Goal: Find specific page/section: Find specific page/section

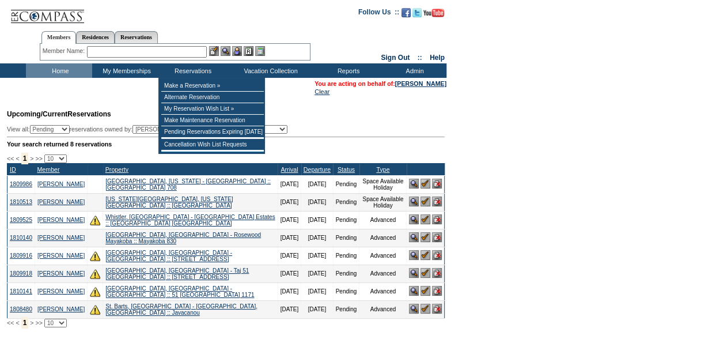
click at [149, 50] on input "text" at bounding box center [147, 52] width 120 height 12
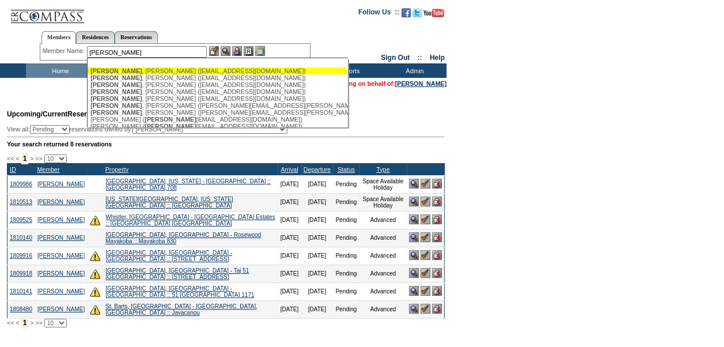
click at [152, 70] on div "Andrews , Carol (carolandrews2468@gmail.com)" at bounding box center [216, 70] width 253 height 7
type input "Andrews, Carol (carolandrews2468@gmail.com)"
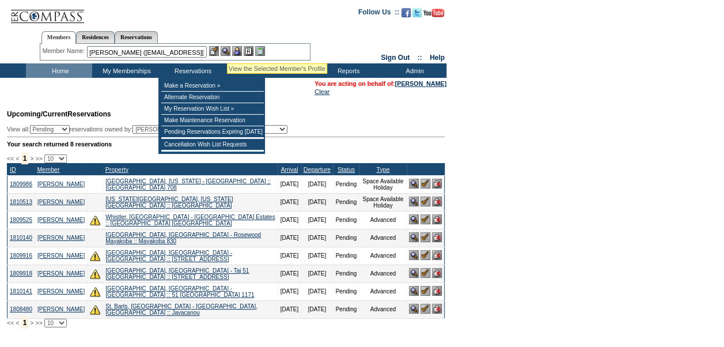
click at [227, 49] on img at bounding box center [226, 51] width 10 height 10
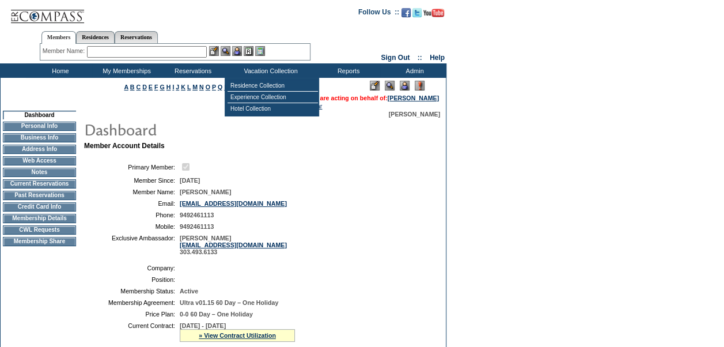
click at [406, 86] on img at bounding box center [405, 86] width 10 height 10
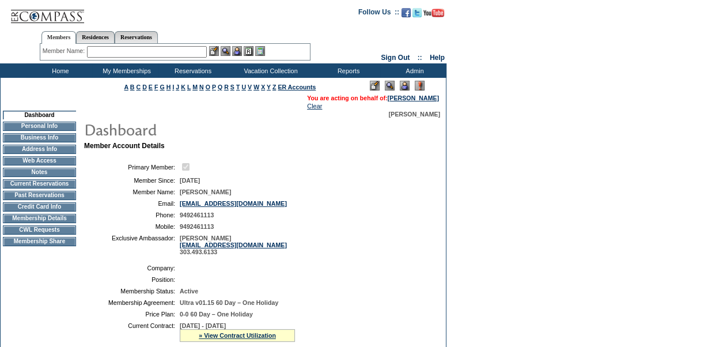
click at [47, 233] on td "CWL Requests" at bounding box center [39, 229] width 73 height 9
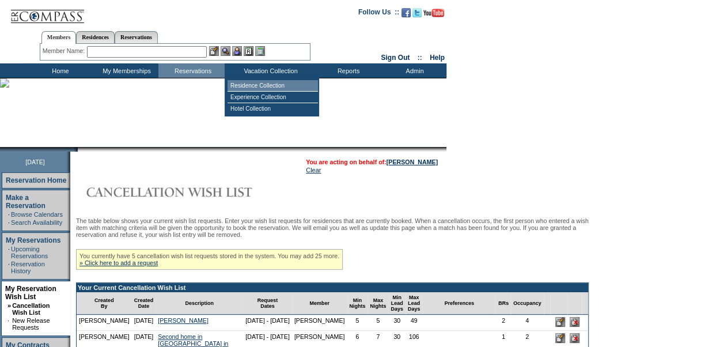
click at [247, 82] on td "Residence Collection" at bounding box center [273, 86] width 90 height 12
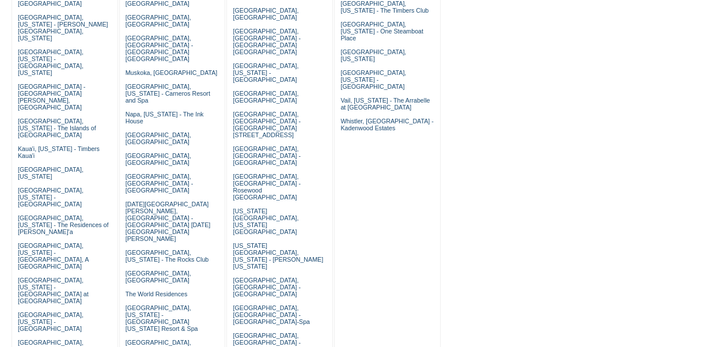
scroll to position [323, 0]
